Goal: Task Accomplishment & Management: Manage account settings

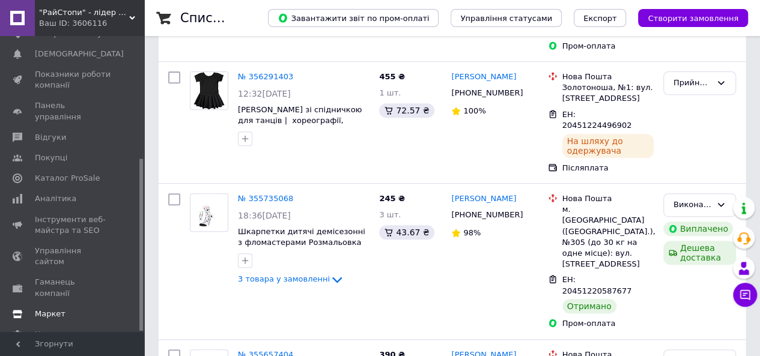
scroll to position [240, 0]
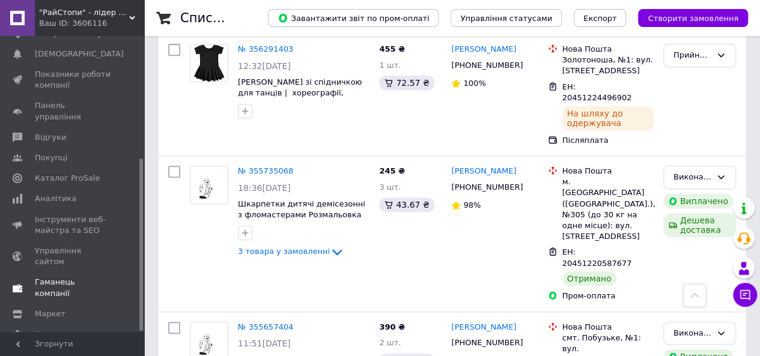
click at [79, 272] on link "Гаманець компанії" at bounding box center [74, 287] width 148 height 31
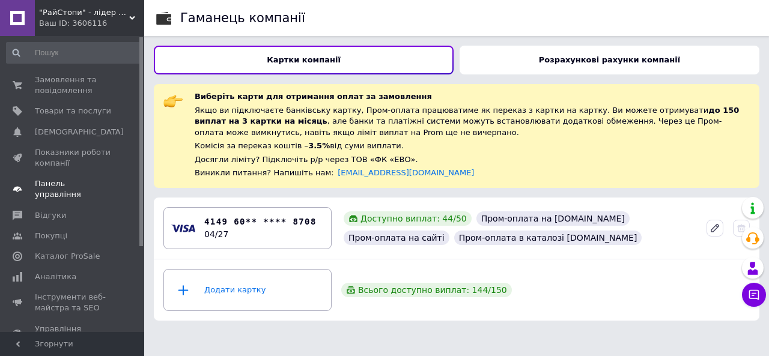
click at [78, 180] on span "Панель управління" at bounding box center [73, 190] width 76 height 22
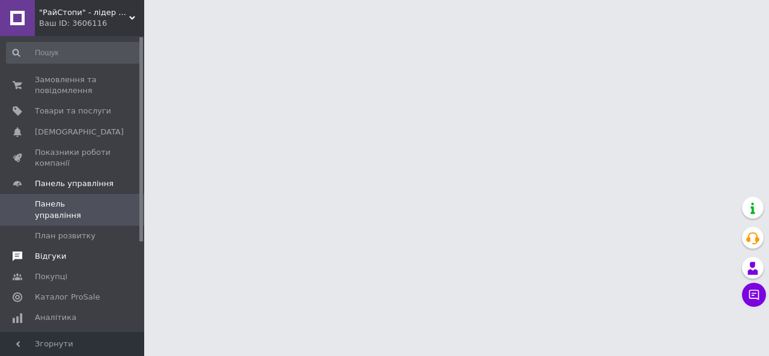
click at [92, 251] on span "Відгуки" at bounding box center [73, 256] width 76 height 11
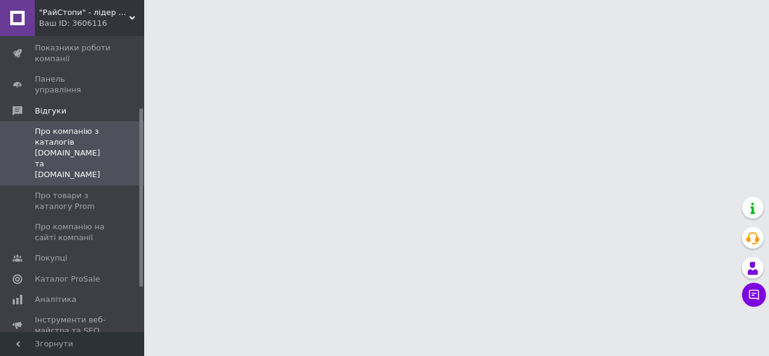
scroll to position [120, 0]
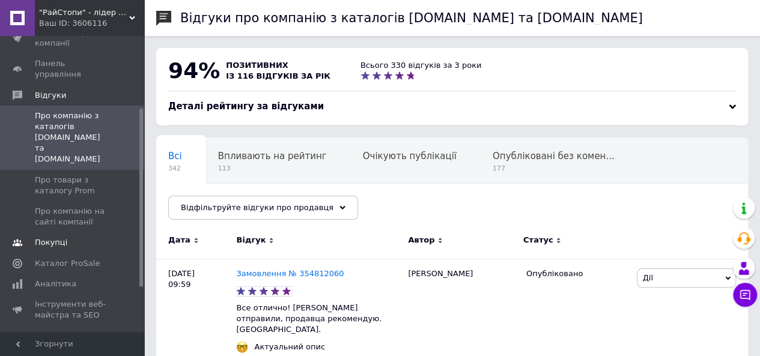
click at [89, 237] on span "Покупці" at bounding box center [73, 242] width 76 height 11
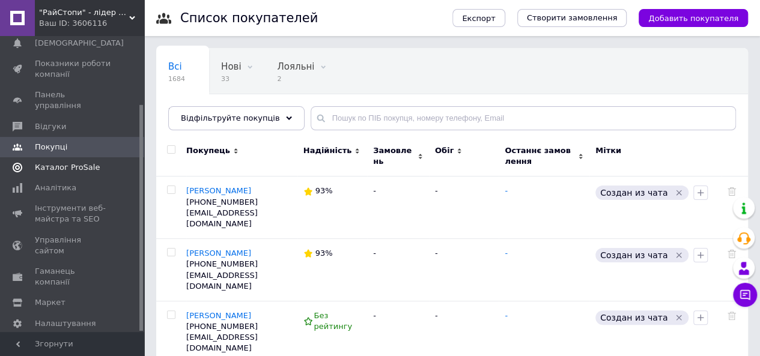
click at [91, 162] on span "Каталог ProSale" at bounding box center [73, 167] width 76 height 11
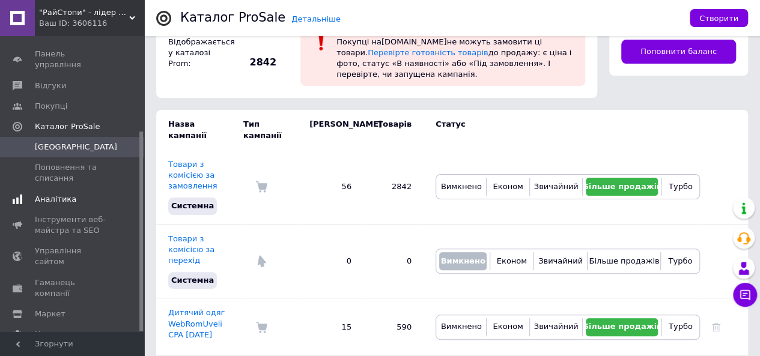
scroll to position [141, 0]
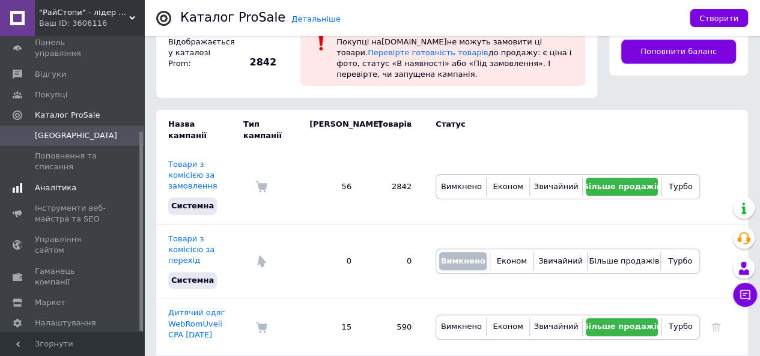
click at [52, 183] on span "Аналітика" at bounding box center [55, 188] width 41 height 11
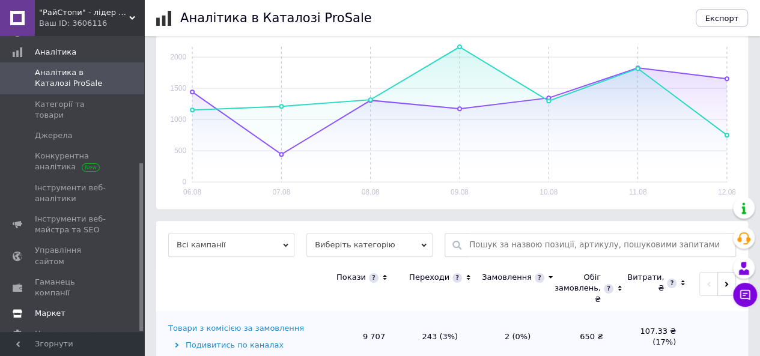
scroll to position [240, 0]
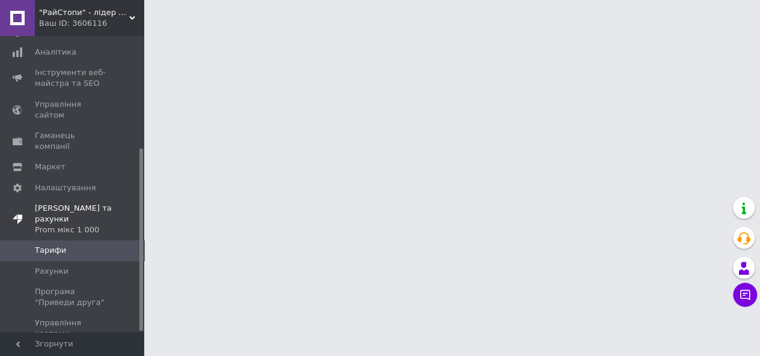
scroll to position [182, 0]
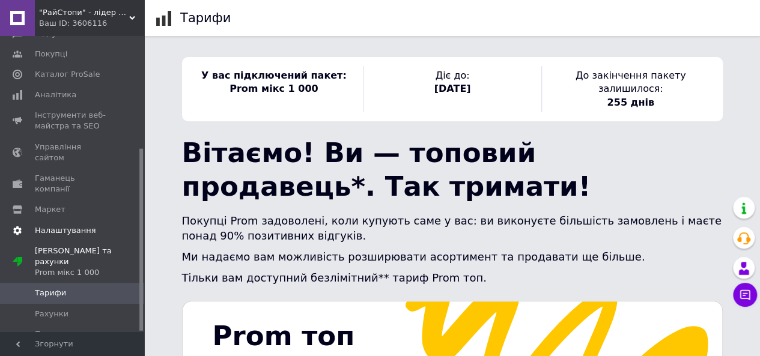
click at [68, 221] on link "Налаштування" at bounding box center [74, 231] width 148 height 20
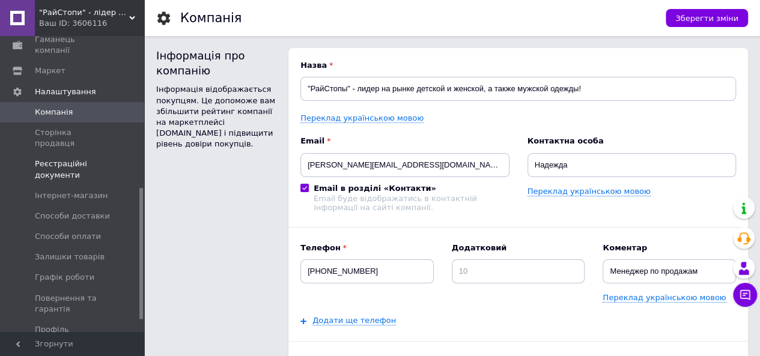
scroll to position [362, 0]
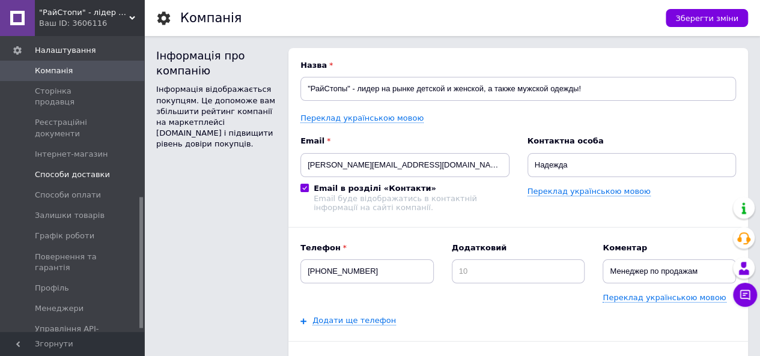
click at [99, 170] on span "Способи доставки" at bounding box center [72, 175] width 75 height 11
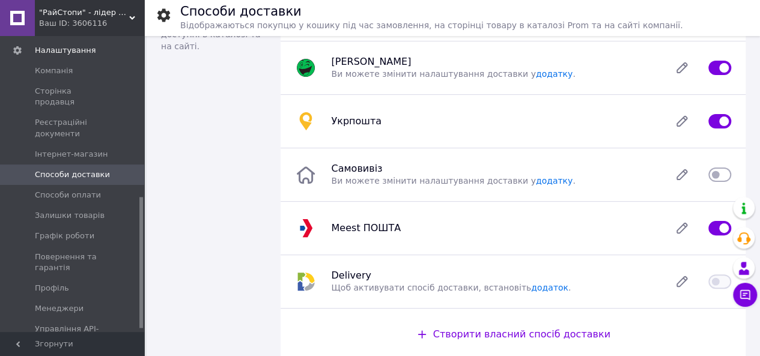
scroll to position [120, 0]
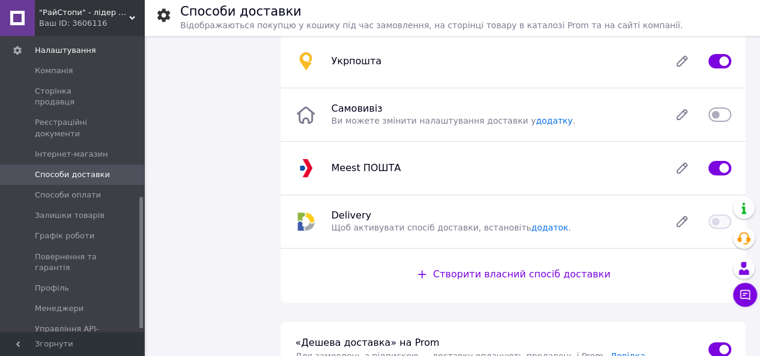
click at [719, 113] on input "checkbox" at bounding box center [720, 115] width 23 height 12
checkbox input "true"
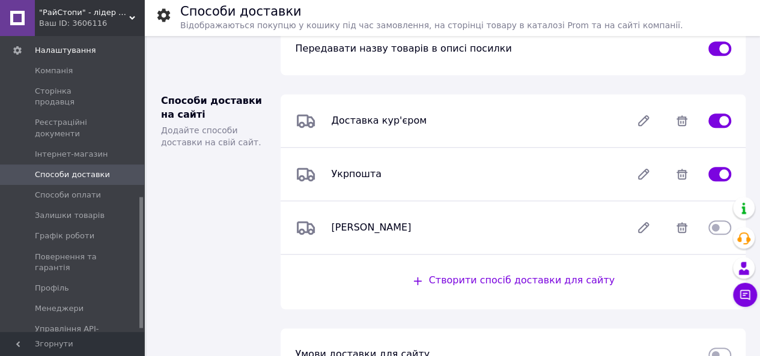
scroll to position [528, 0]
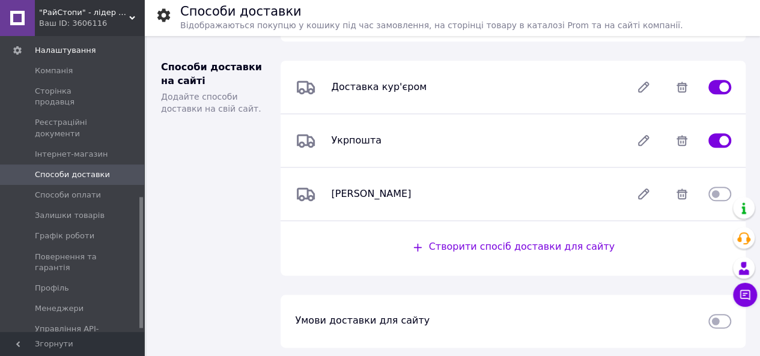
click at [383, 315] on span "Умови доставки для сайту" at bounding box center [362, 320] width 135 height 11
click at [380, 320] on span "Умови доставки для сайту" at bounding box center [362, 320] width 135 height 11
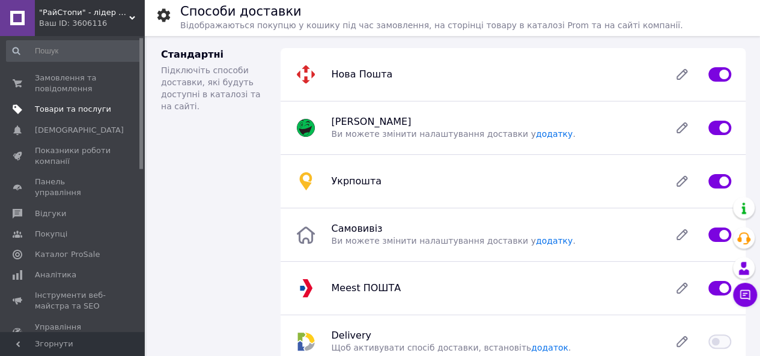
scroll to position [0, 0]
click at [47, 79] on span "Замовлення та повідомлення" at bounding box center [73, 86] width 76 height 22
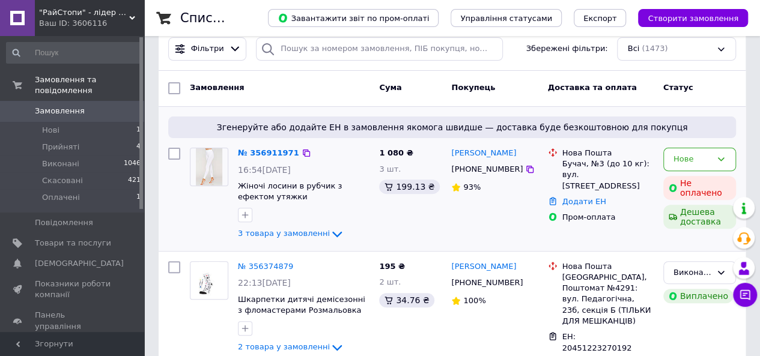
scroll to position [120, 0]
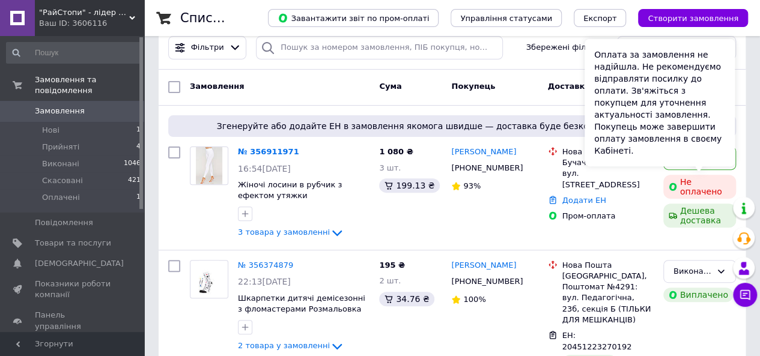
click at [704, 156] on div "Оплата за замовлення не надійшла. Не рекомендуємо відправляти посилку до оплати…" at bounding box center [660, 102] width 150 height 127
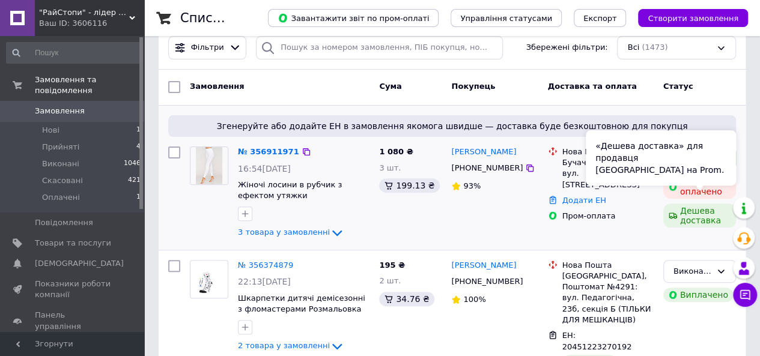
click at [741, 173] on div "Згенеруйте або додайте ЕН в замовлення якомога швидше — доставка буде безкоштов…" at bounding box center [452, 178] width 587 height 144
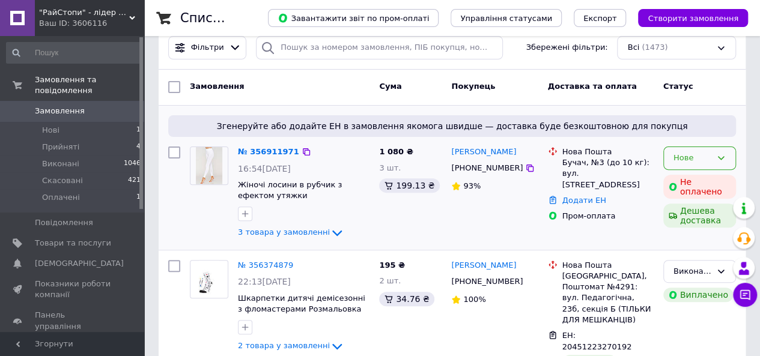
click at [721, 163] on div "Нове" at bounding box center [700, 158] width 73 height 23
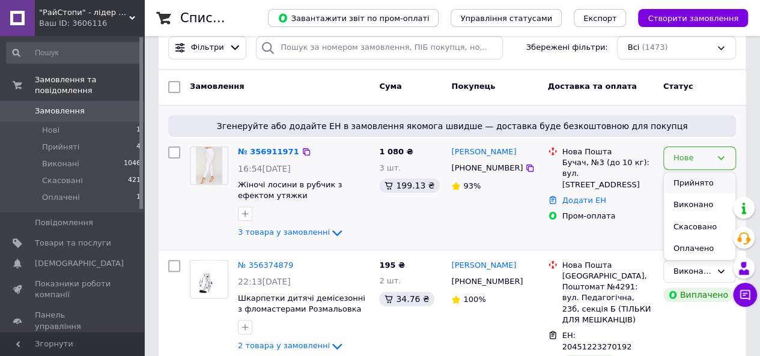
click at [707, 185] on li "Прийнято" at bounding box center [700, 184] width 72 height 22
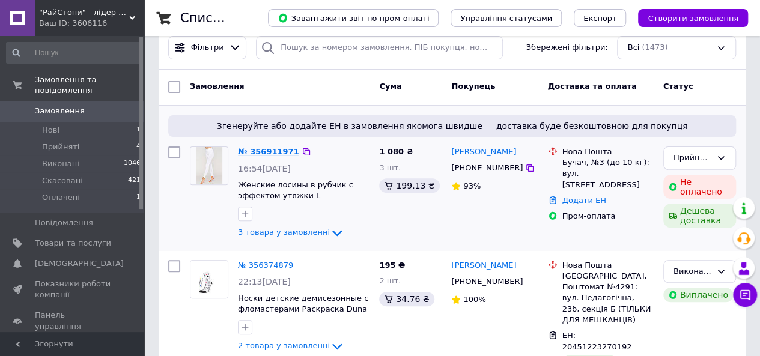
click at [260, 152] on link "№ 356911971" at bounding box center [268, 151] width 61 height 9
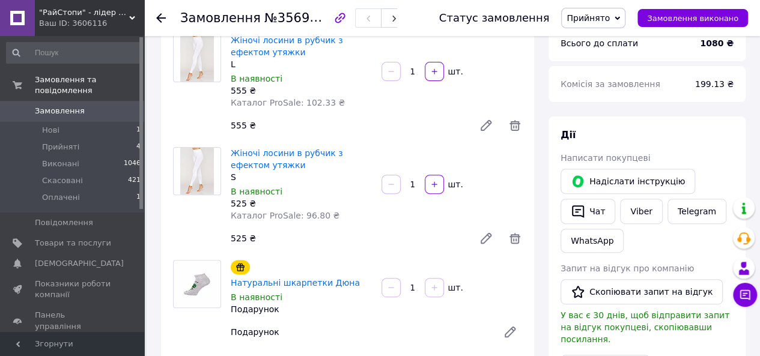
scroll to position [60, 0]
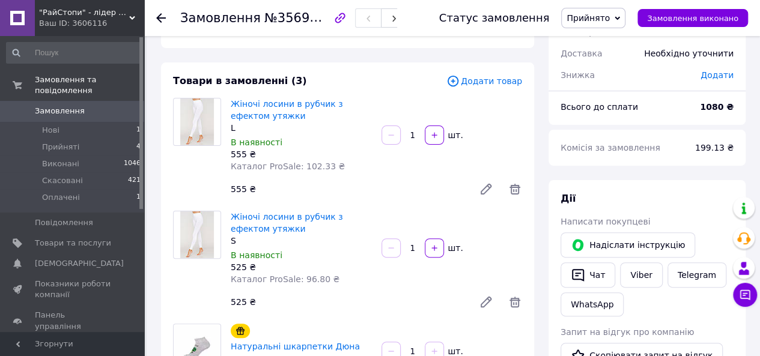
click at [119, 106] on span "0" at bounding box center [127, 111] width 33 height 11
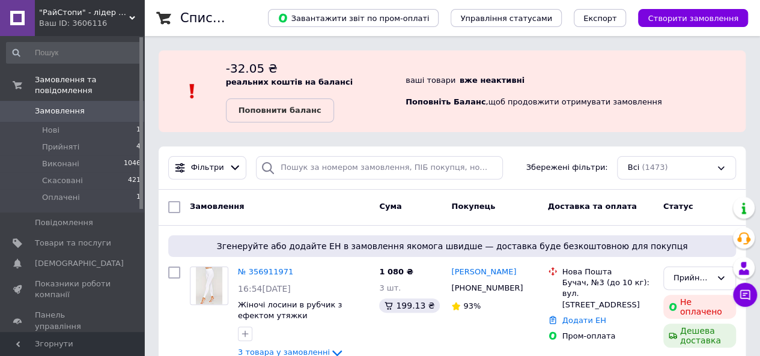
click at [117, 106] on span "0" at bounding box center [127, 111] width 33 height 11
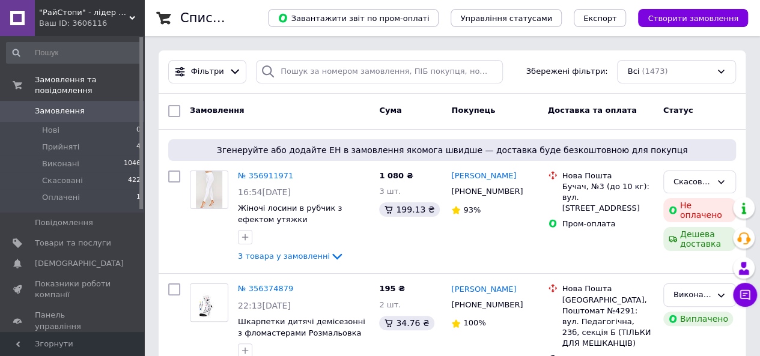
click at [107, 106] on span "Замовлення" at bounding box center [73, 111] width 76 height 11
click at [117, 142] on li "Прийняті 4" at bounding box center [74, 147] width 148 height 17
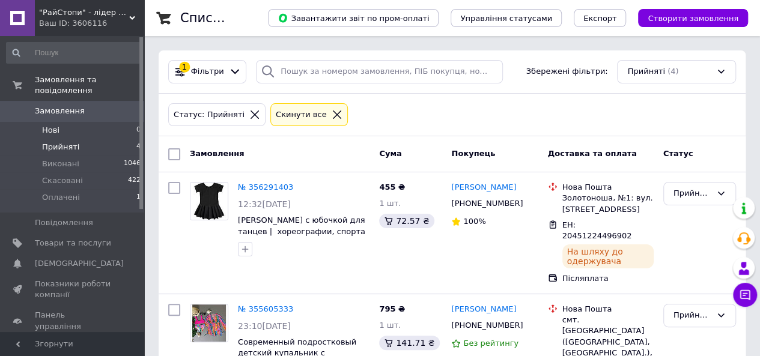
click at [95, 122] on li "Нові 0" at bounding box center [74, 130] width 148 height 17
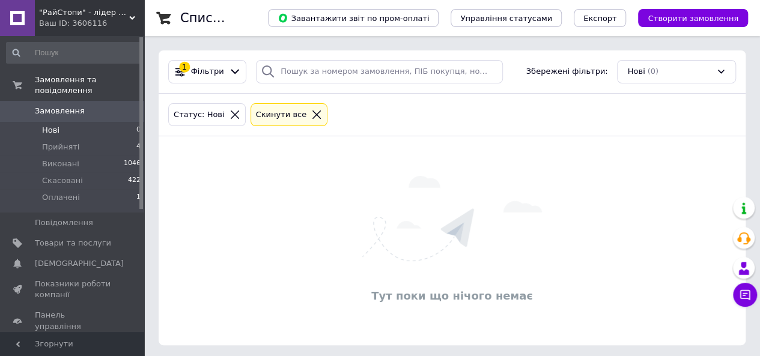
click at [311, 115] on icon at bounding box center [316, 114] width 11 height 11
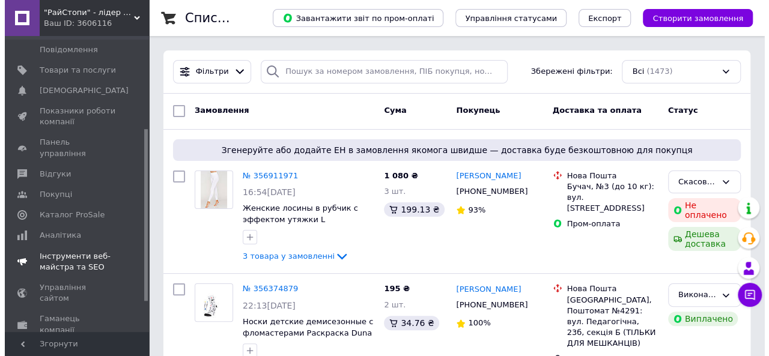
scroll to position [180, 0]
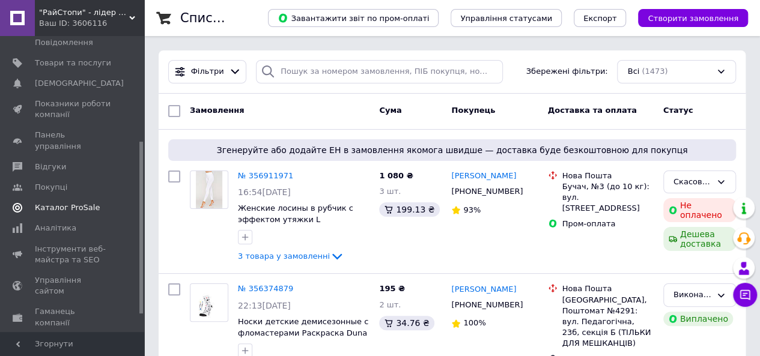
click at [79, 203] on span "Каталог ProSale" at bounding box center [67, 208] width 65 height 11
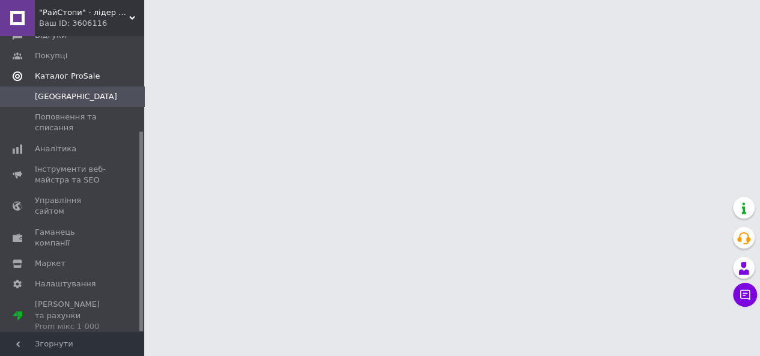
scroll to position [141, 0]
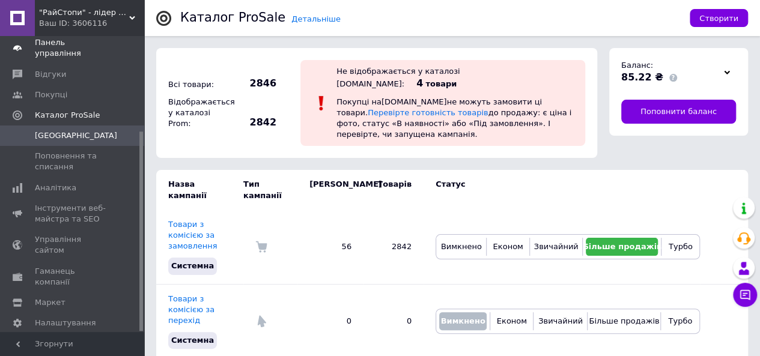
click at [83, 110] on span "Каталог ProSale" at bounding box center [67, 115] width 65 height 11
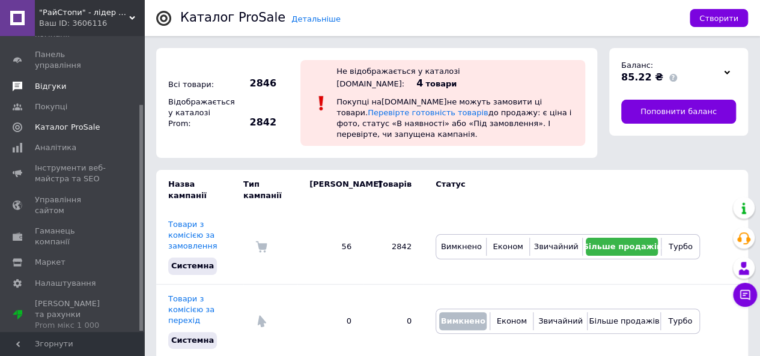
scroll to position [89, 0]
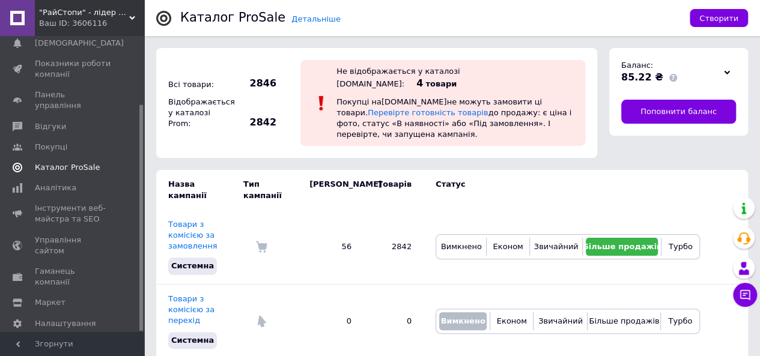
click at [53, 162] on span "Каталог ProSale" at bounding box center [67, 167] width 65 height 11
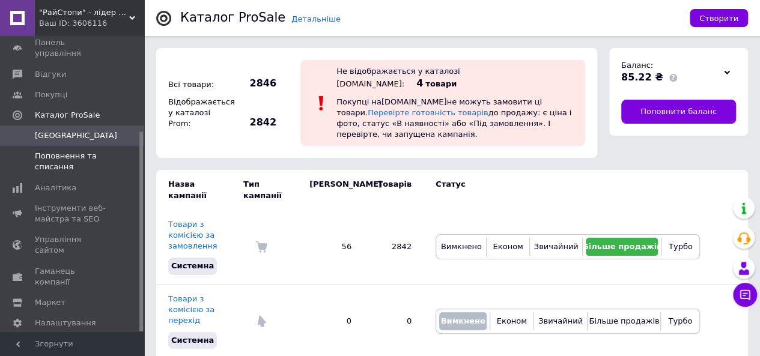
click at [57, 151] on span "Поповнення та списання" at bounding box center [73, 162] width 76 height 22
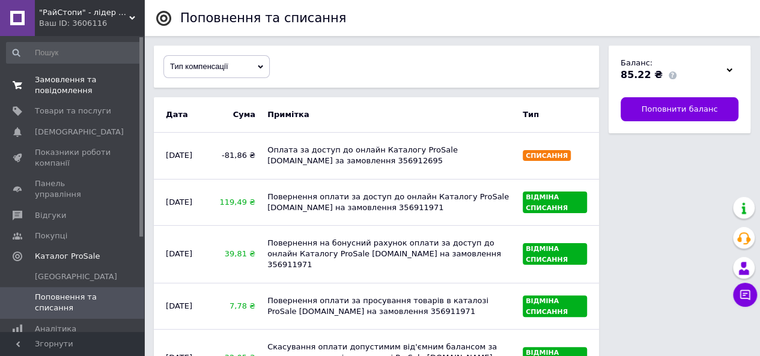
click at [72, 84] on span "Замовлення та повідомлення" at bounding box center [73, 86] width 76 height 22
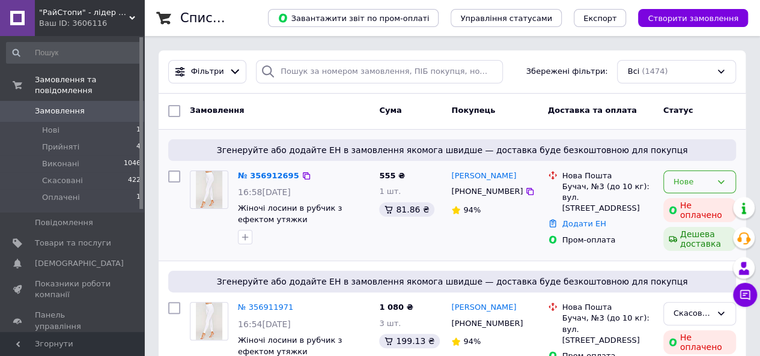
click at [712, 179] on div "Нове" at bounding box center [700, 182] width 73 height 23
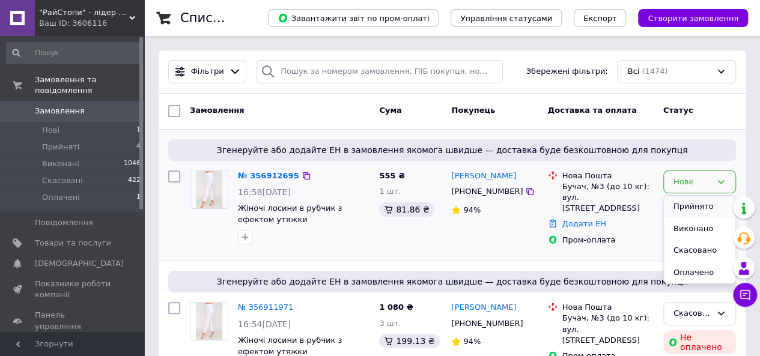
click at [693, 206] on li "Прийнято" at bounding box center [700, 207] width 72 height 22
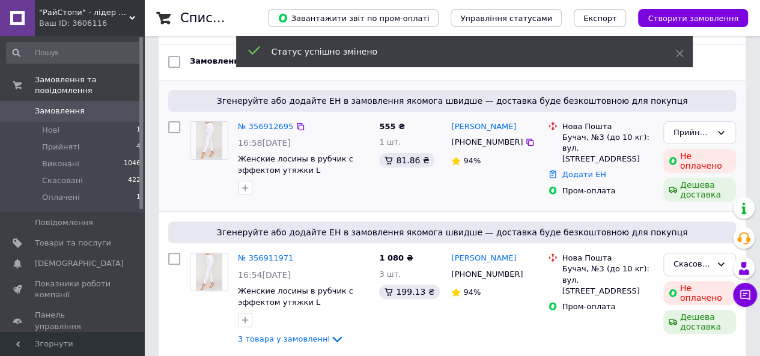
scroll to position [60, 0]
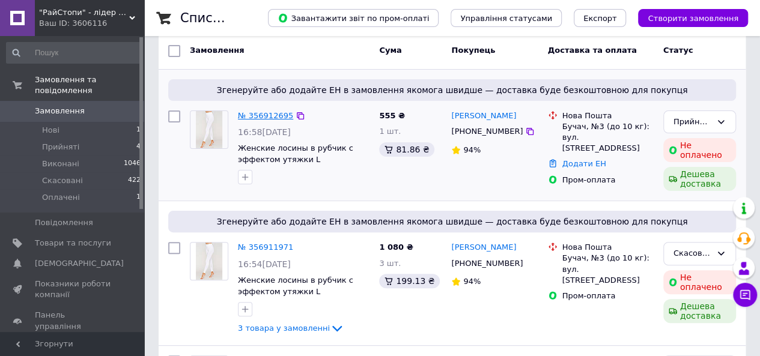
click at [271, 118] on link "№ 356912695" at bounding box center [265, 115] width 55 height 9
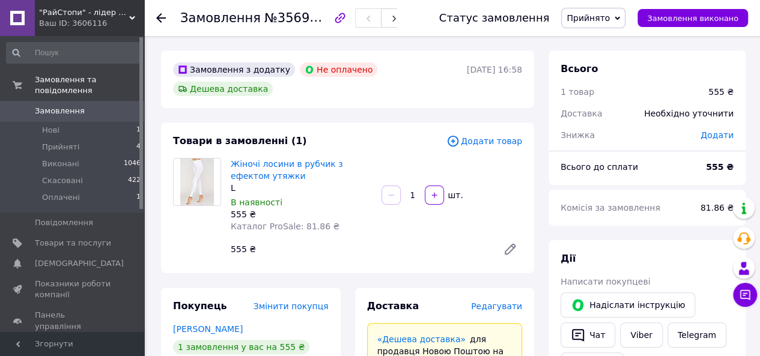
click at [123, 106] on span "0" at bounding box center [127, 111] width 33 height 11
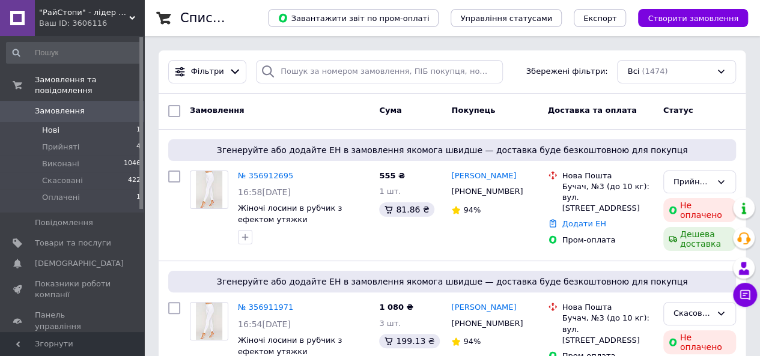
click at [126, 122] on li "Нові 1" at bounding box center [74, 130] width 148 height 17
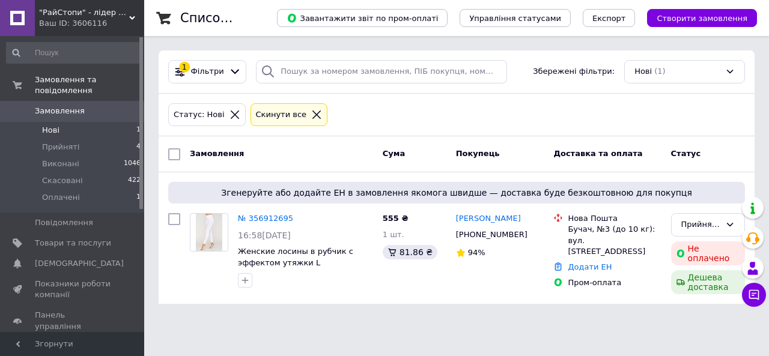
click at [311, 109] on icon at bounding box center [316, 114] width 11 height 11
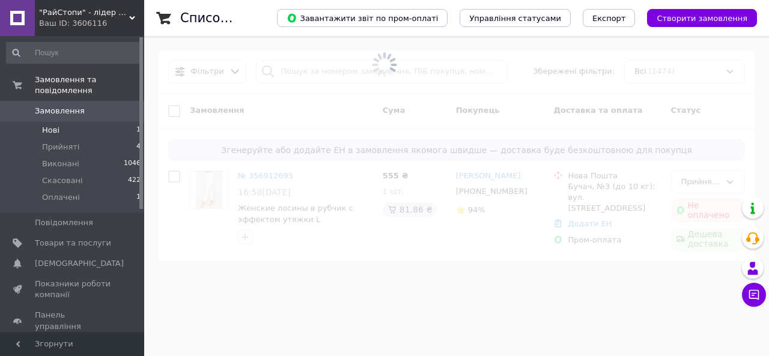
click at [552, 123] on span at bounding box center [384, 65] width 769 height 130
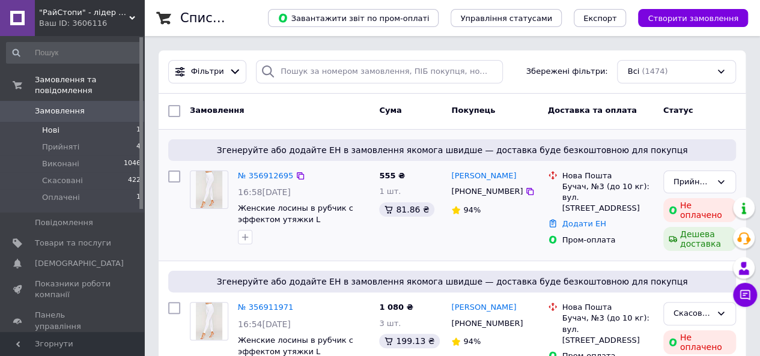
click at [712, 139] on div "Згенеруйте або додайте ЕН в замовлення якомога швидше — доставка буде безкоштов…" at bounding box center [452, 150] width 568 height 22
click at [707, 132] on div "Згенеруйте або додайте ЕН в замовлення якомога швидше — доставка буде безкоштов…" at bounding box center [452, 196] width 587 height 132
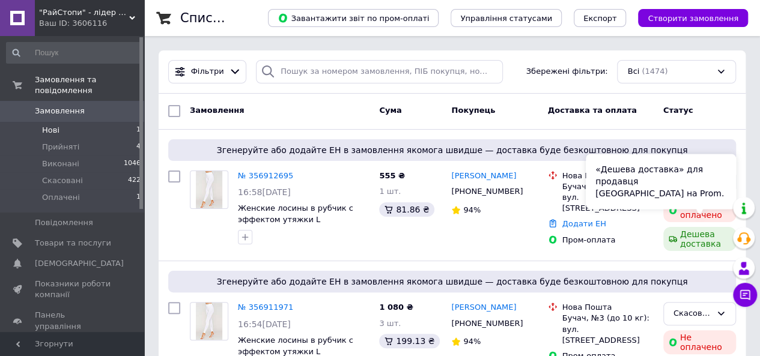
click at [686, 188] on div "«Дешева доставка» для продавця [GEOGRAPHIC_DATA] на Prom." at bounding box center [661, 181] width 150 height 55
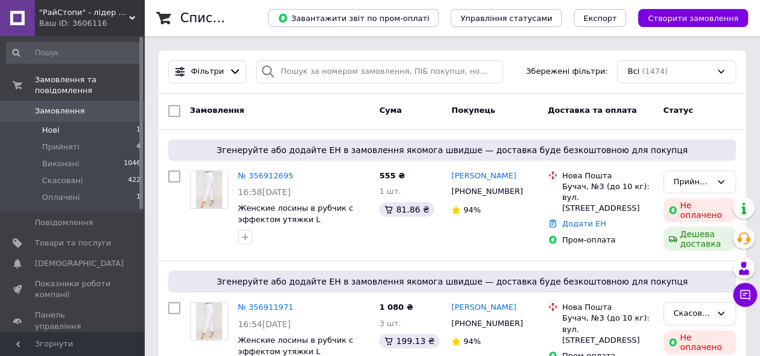
click at [704, 92] on div "Фільтри Збережені фільтри: Всі (1474)" at bounding box center [452, 71] width 587 height 43
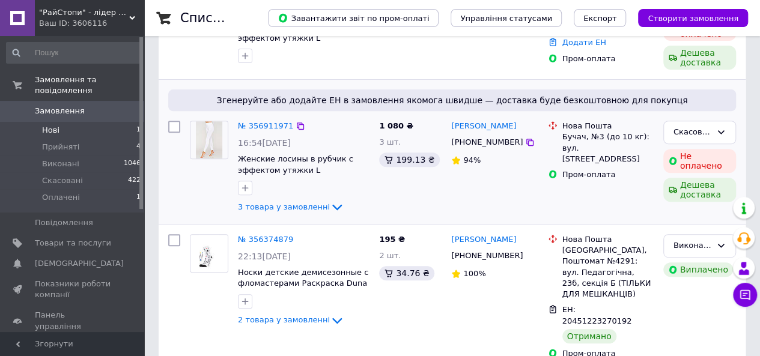
scroll to position [60, 0]
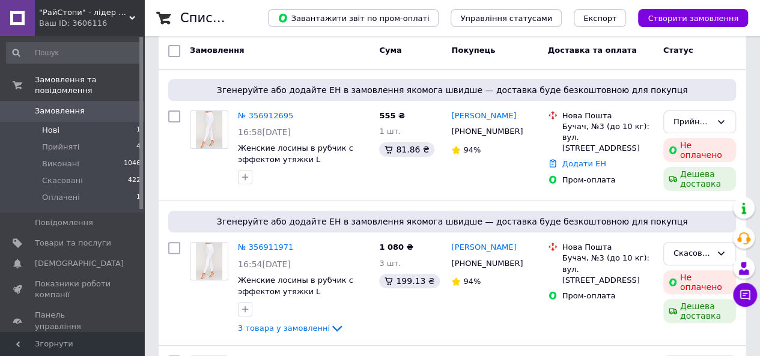
click at [109, 101] on link "Замовлення 0" at bounding box center [74, 111] width 148 height 20
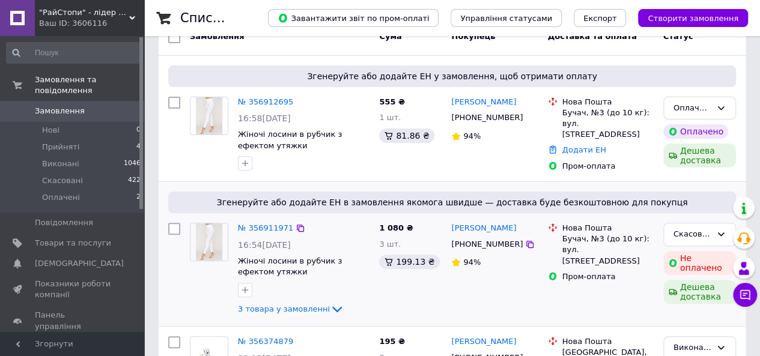
scroll to position [60, 0]
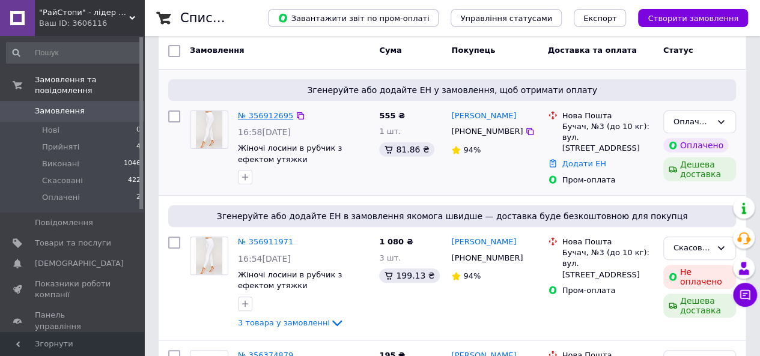
click at [279, 115] on link "№ 356912695" at bounding box center [265, 115] width 55 height 9
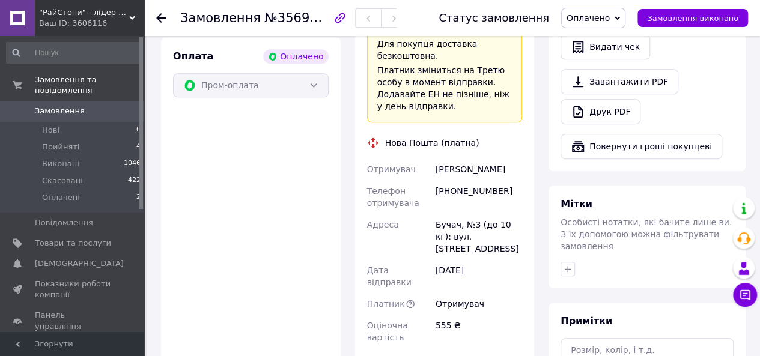
scroll to position [601, 0]
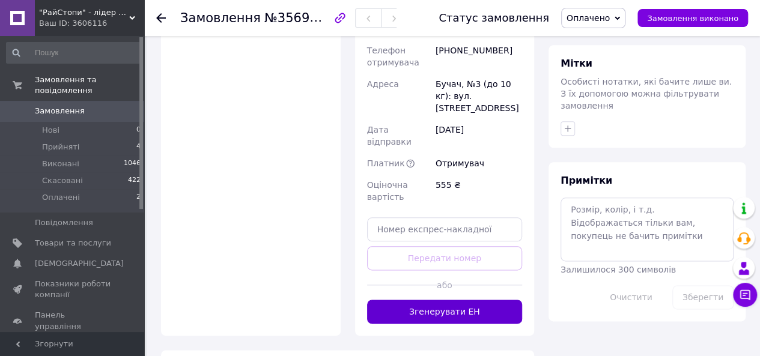
click at [466, 300] on button "Згенерувати ЕН" at bounding box center [445, 312] width 156 height 24
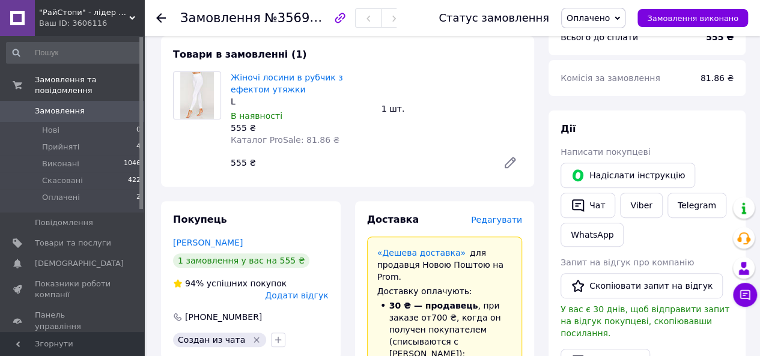
scroll to position [120, 0]
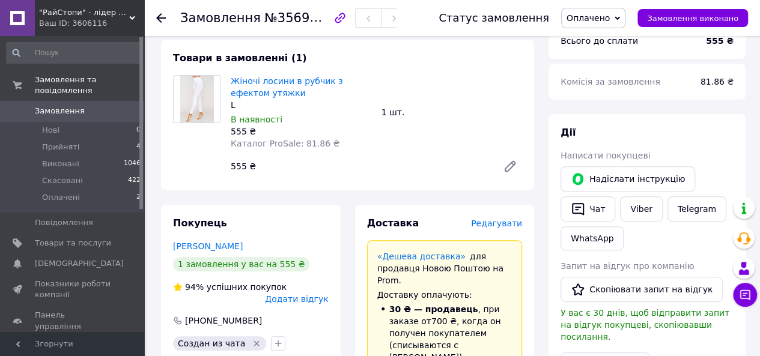
click at [69, 106] on span "Замовлення" at bounding box center [60, 111] width 50 height 11
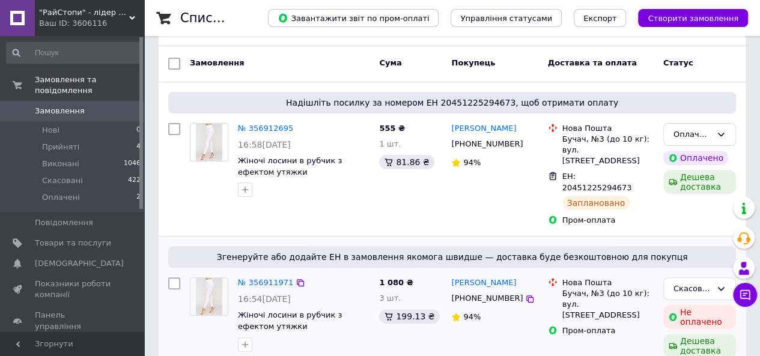
scroll to position [60, 0]
